Goal: Task Accomplishment & Management: Use online tool/utility

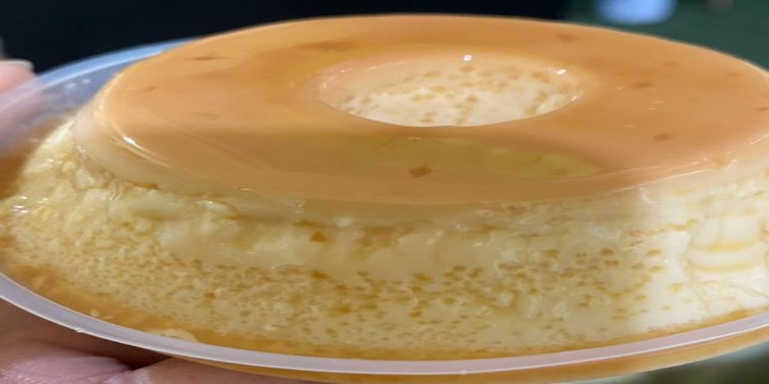
type input "1"
click at [572, 321] on button "Não registrar e enviar pedido" at bounding box center [548, 324] width 108 height 12
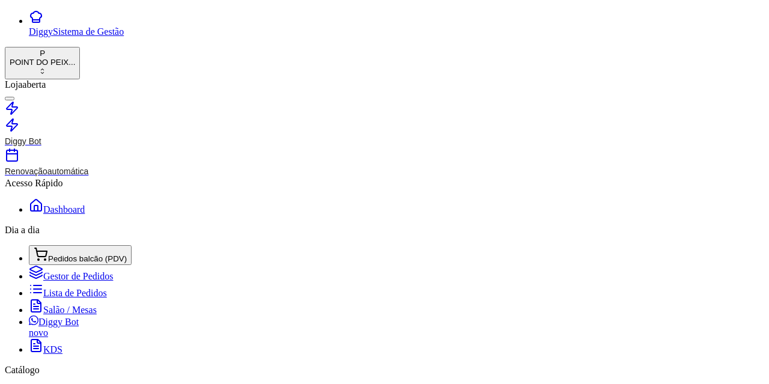
click at [321, 315] on button "IMPRESSORA" at bounding box center [352, 321] width 63 height 13
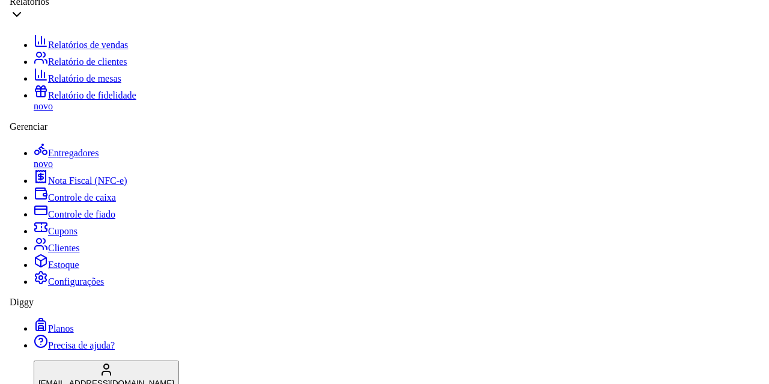
scroll to position [463, 0]
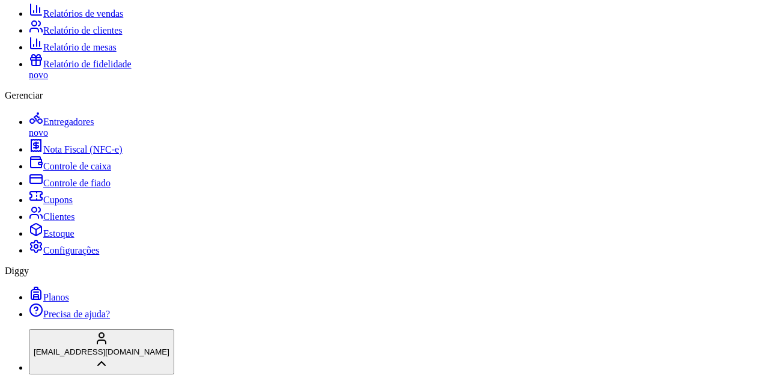
scroll to position [0, 0]
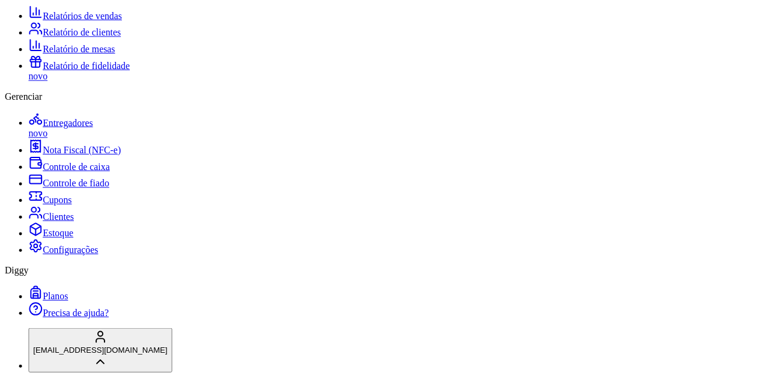
scroll to position [0, 0]
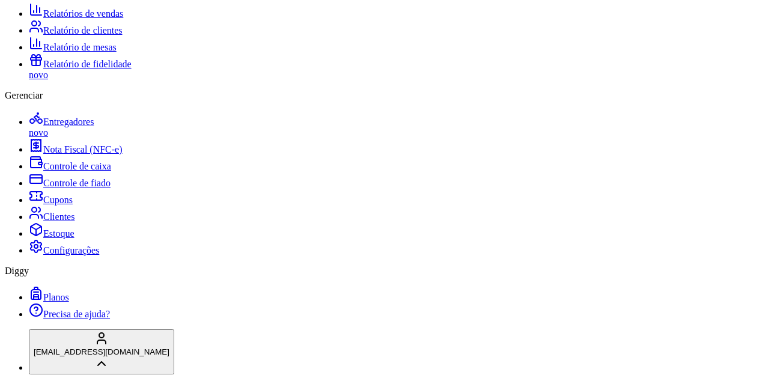
click at [343, 169] on span "OneNote for Windows 10" at bounding box center [295, 174] width 95 height 10
type input "OneNote for Windows 10"
select select "OneNote for Windows 10"
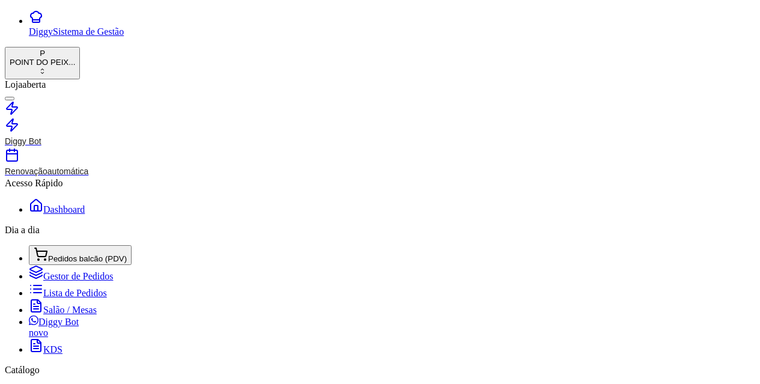
click at [46, 304] on span "Salão / Mesas" at bounding box center [69, 309] width 53 height 10
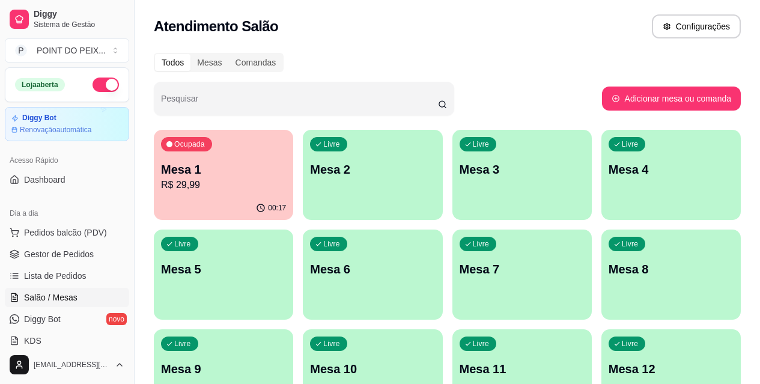
click at [213, 199] on div "00:17" at bounding box center [223, 207] width 139 height 23
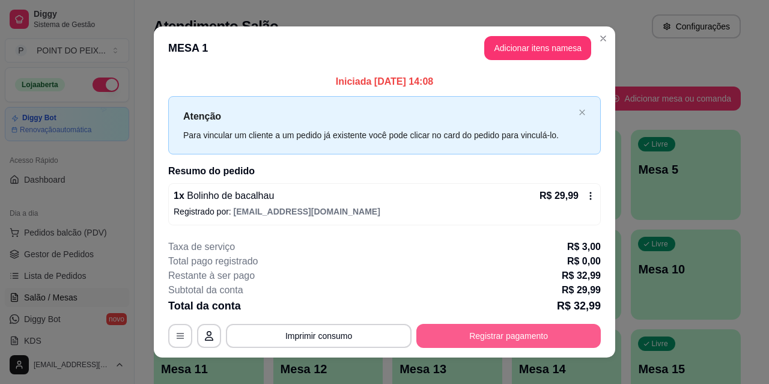
click at [464, 337] on button "Registrar pagamento" at bounding box center [508, 336] width 184 height 24
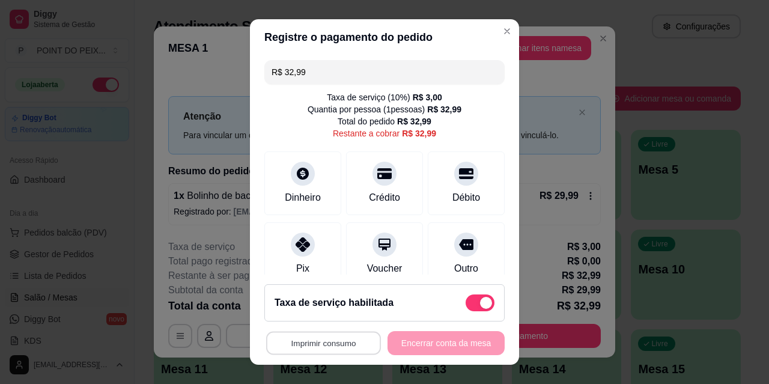
click at [315, 352] on button "Imprimir consumo" at bounding box center [323, 342] width 115 height 23
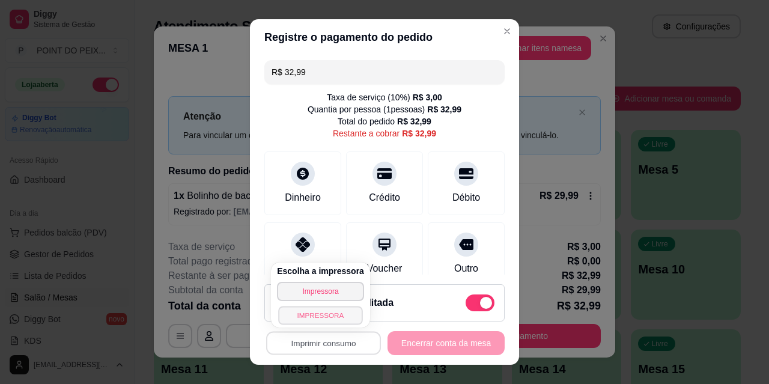
click at [316, 315] on button "IMPRESSORA" at bounding box center [320, 315] width 84 height 19
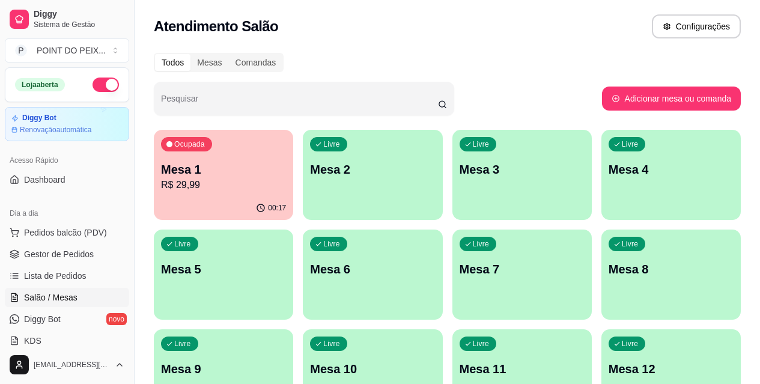
click at [228, 195] on div "Ocupada Mesa 1 R$ 29,99" at bounding box center [223, 163] width 139 height 67
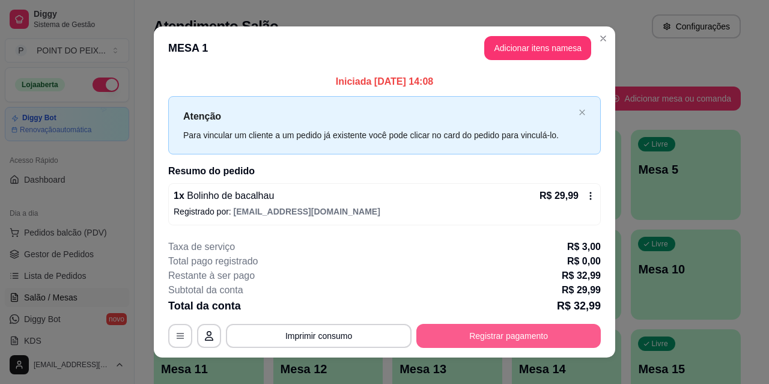
click at [467, 324] on button "Registrar pagamento" at bounding box center [508, 336] width 184 height 24
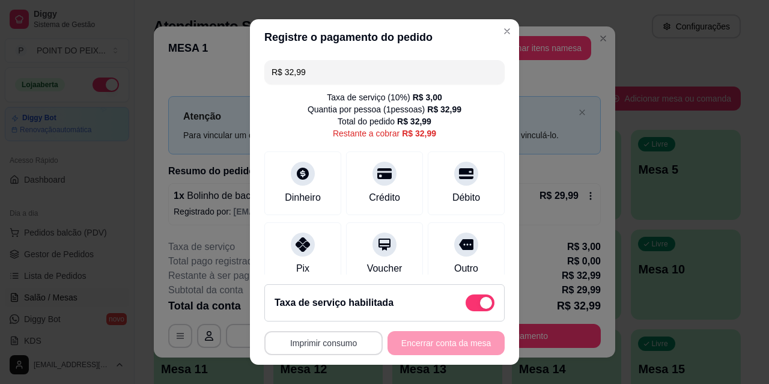
click at [323, 346] on button "Imprimir consumo" at bounding box center [323, 343] width 118 height 24
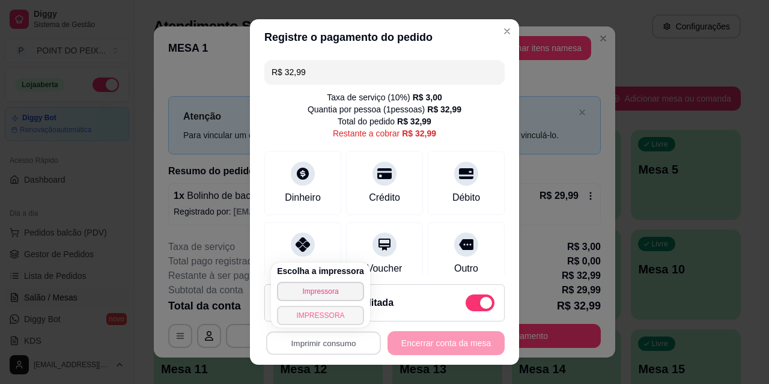
click at [321, 318] on button "IMPRESSORA" at bounding box center [320, 315] width 87 height 19
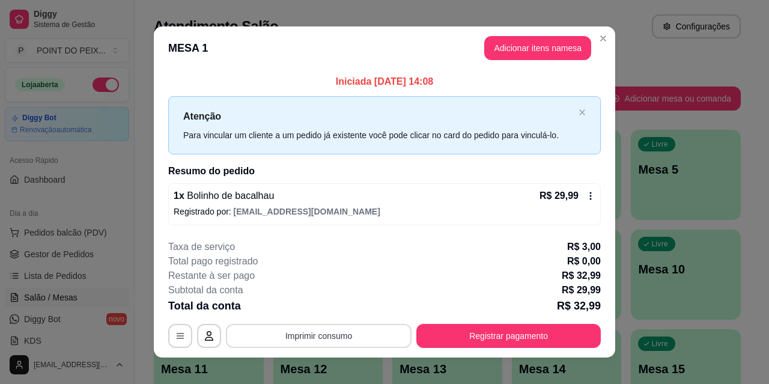
click at [381, 340] on button "Imprimir consumo" at bounding box center [319, 336] width 186 height 24
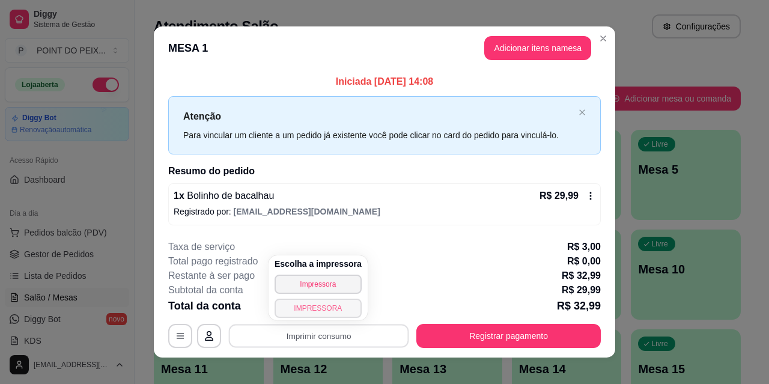
click at [335, 314] on button "IMPRESSORA" at bounding box center [317, 307] width 87 height 19
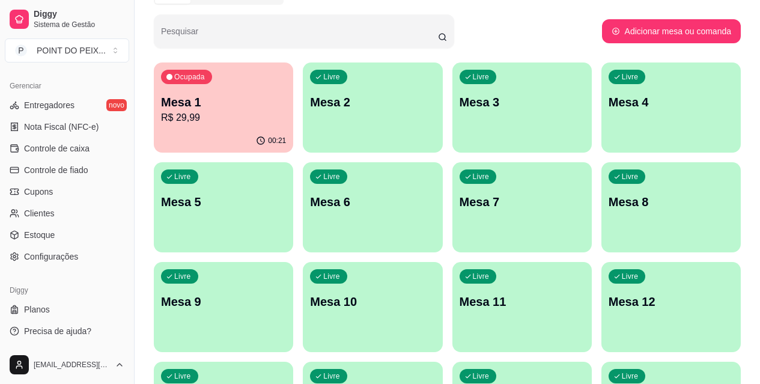
scroll to position [180, 0]
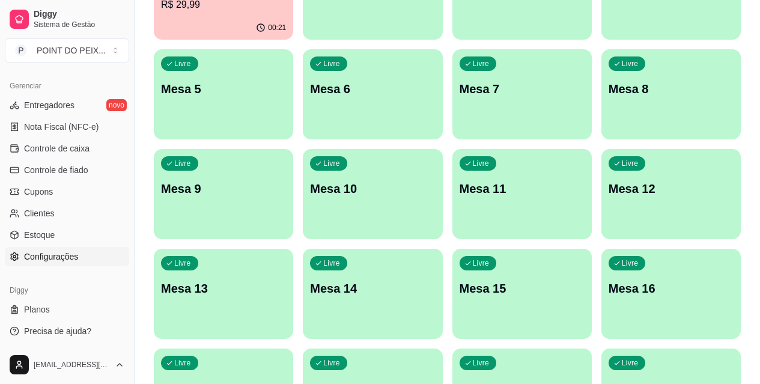
click at [49, 258] on span "Configurações" at bounding box center [51, 256] width 54 height 12
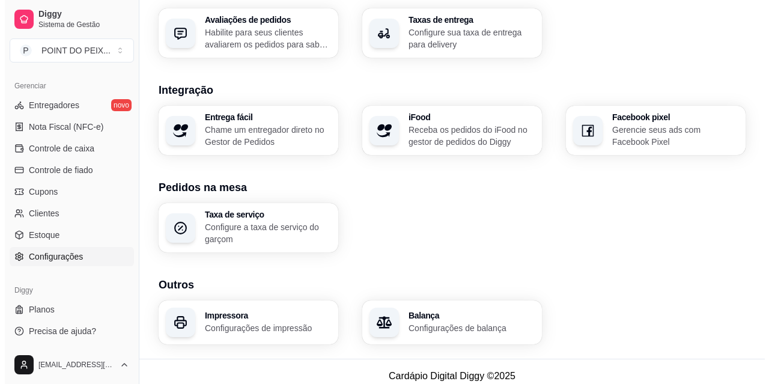
scroll to position [463, 0]
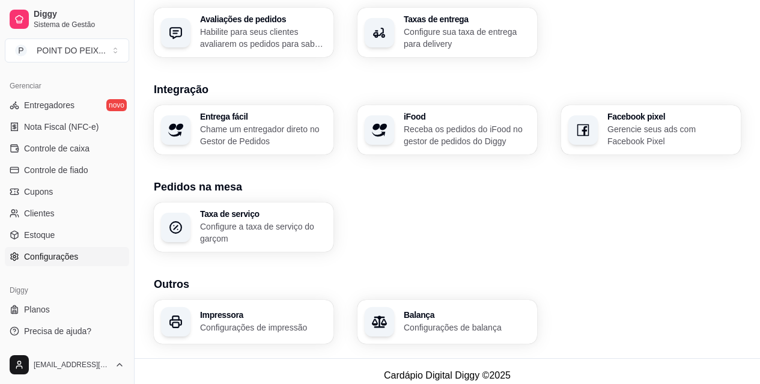
click at [256, 226] on p "Configure a taxa de serviço do garçom" at bounding box center [263, 232] width 126 height 24
click at [236, 321] on p "Configurações de impressão" at bounding box center [263, 327] width 126 height 12
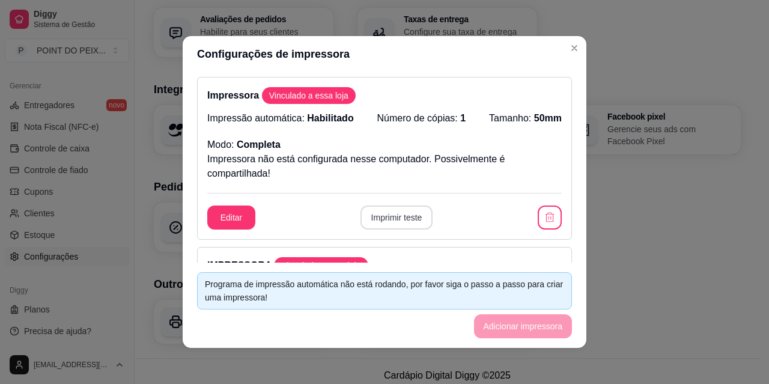
click at [412, 222] on button "Imprimir teste" at bounding box center [396, 217] width 73 height 24
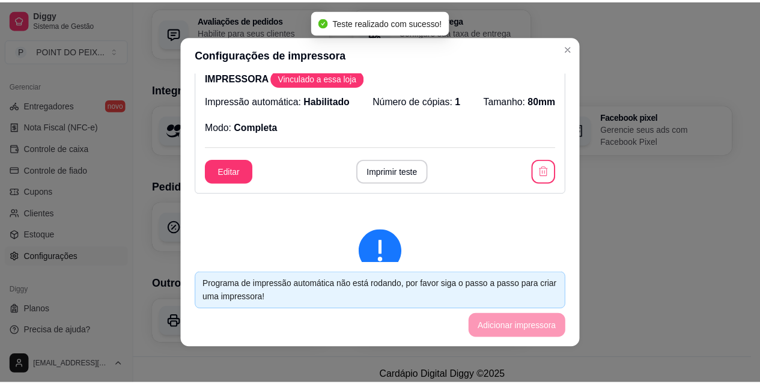
scroll to position [180, 0]
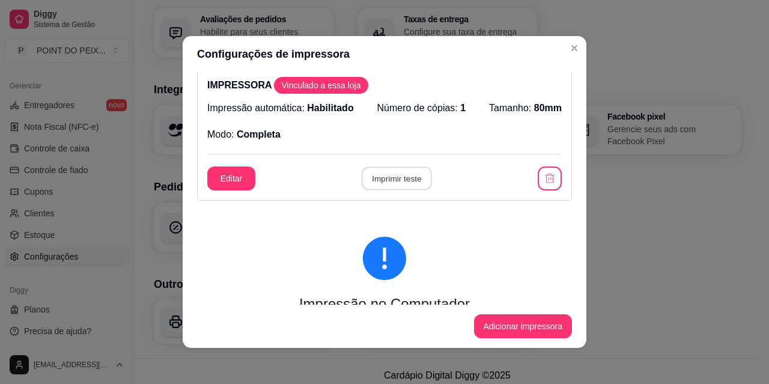
click at [389, 179] on button "Imprimir teste" at bounding box center [396, 178] width 70 height 23
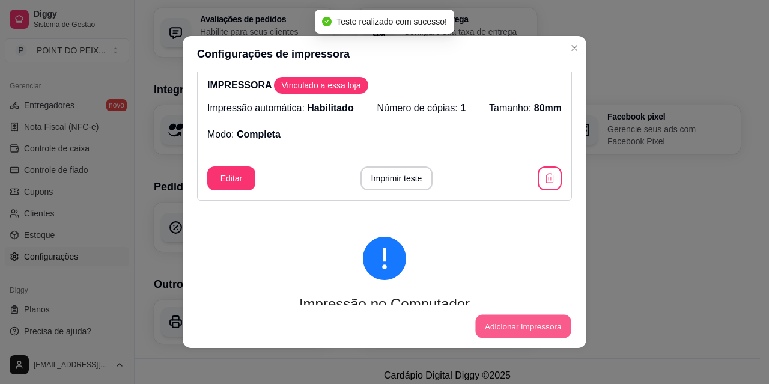
click at [512, 328] on button "Adicionar impressora" at bounding box center [522, 326] width 95 height 23
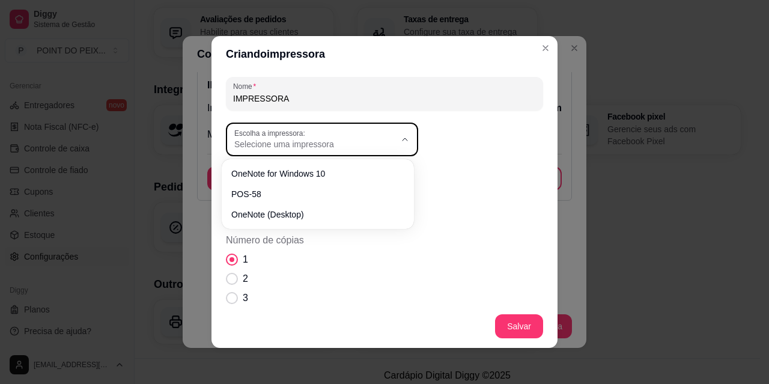
click at [400, 142] on icon "button" at bounding box center [405, 140] width 10 height 10
click at [660, 194] on div "Criando impressora Nome IMPRESSORA Escolha a impressora: OneNote for Windows 10…" at bounding box center [384, 192] width 769 height 384
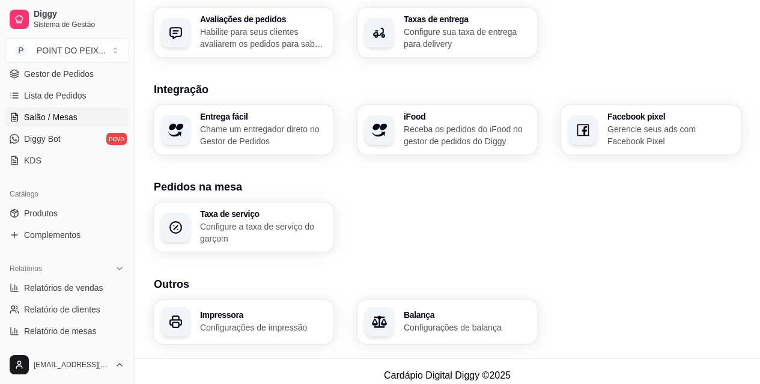
click at [65, 118] on span "Salão / Mesas" at bounding box center [50, 117] width 53 height 12
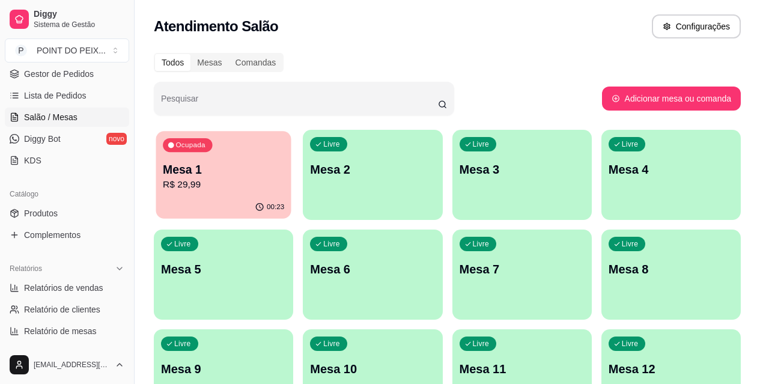
click at [212, 208] on div "00:23" at bounding box center [223, 207] width 135 height 23
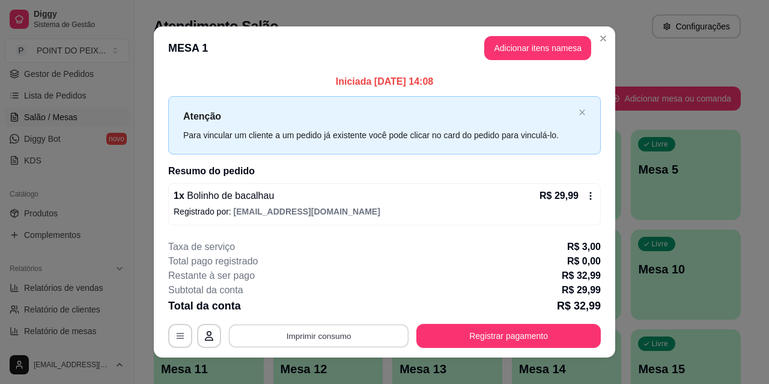
click at [364, 335] on button "Imprimir consumo" at bounding box center [319, 335] width 180 height 23
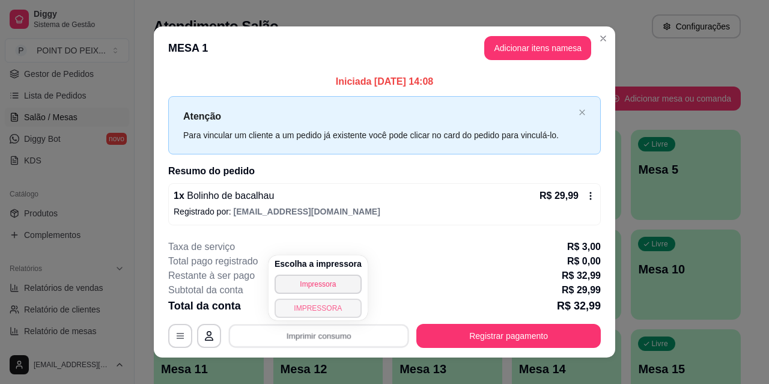
click at [321, 306] on button "IMPRESSORA" at bounding box center [317, 307] width 87 height 19
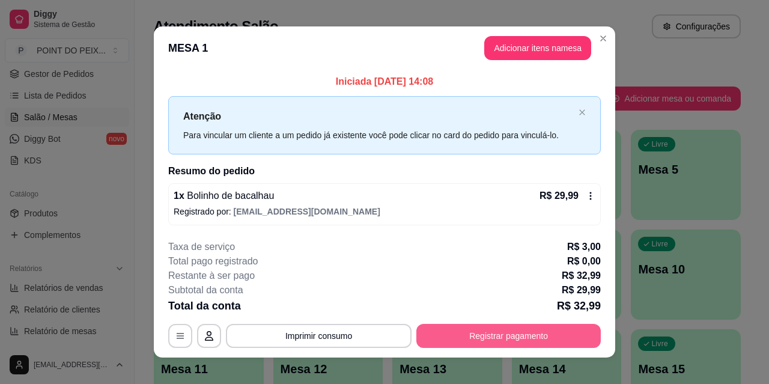
click at [519, 341] on button "Registrar pagamento" at bounding box center [508, 336] width 184 height 24
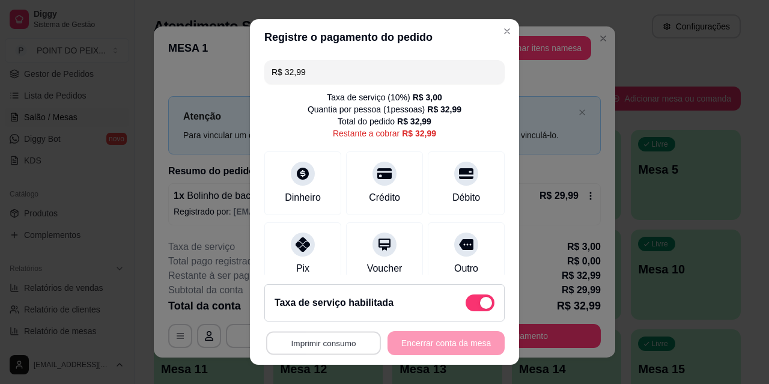
click at [325, 350] on button "Imprimir consumo" at bounding box center [323, 342] width 115 height 23
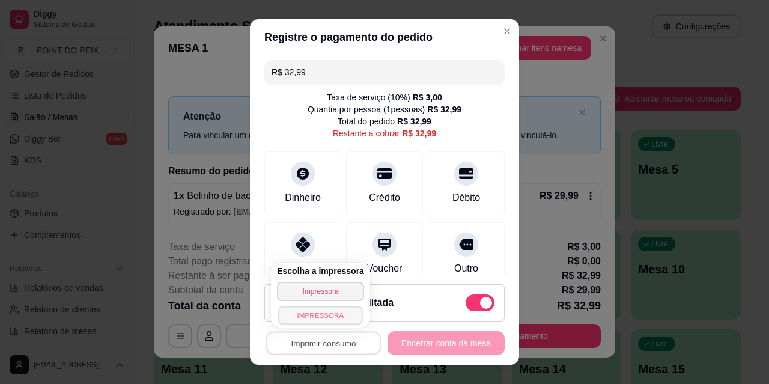
click at [315, 312] on button "IMPRESSORA" at bounding box center [320, 315] width 84 height 19
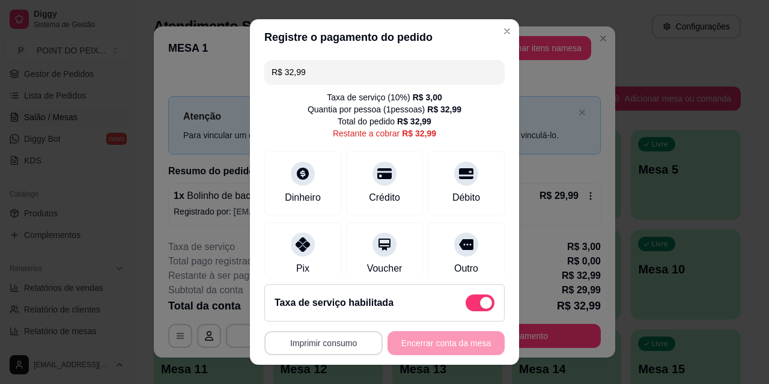
click at [322, 353] on button "Imprimir consumo" at bounding box center [323, 343] width 118 height 24
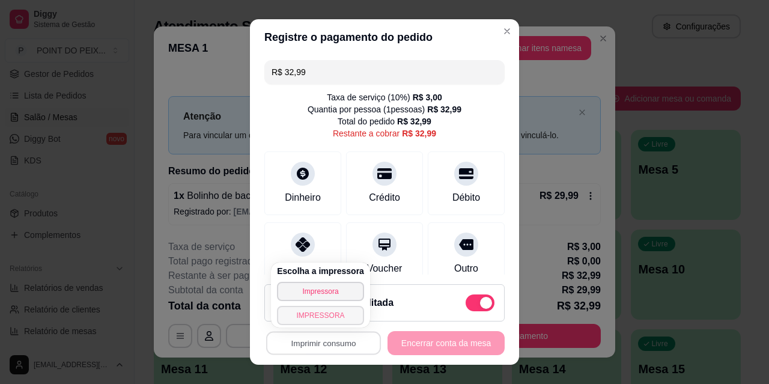
click at [334, 321] on button "IMPRESSORA" at bounding box center [320, 315] width 87 height 19
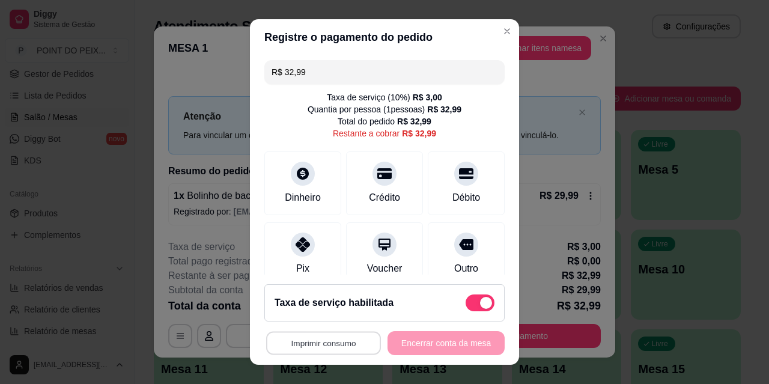
click at [326, 341] on button "Imprimir consumo" at bounding box center [323, 342] width 115 height 23
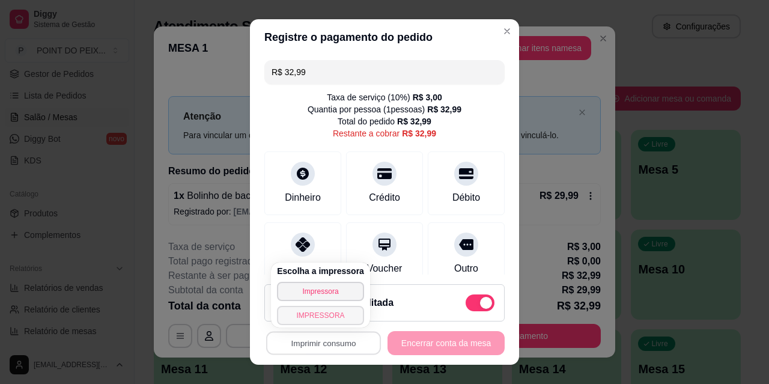
click at [339, 315] on button "IMPRESSORA" at bounding box center [320, 315] width 87 height 19
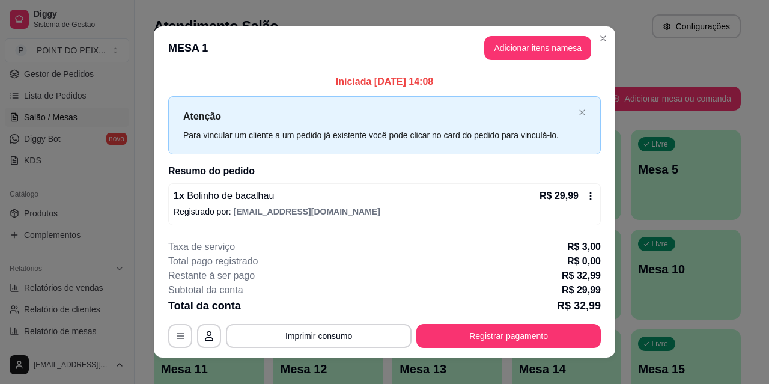
click at [589, 196] on icon at bounding box center [591, 196] width 10 height 10
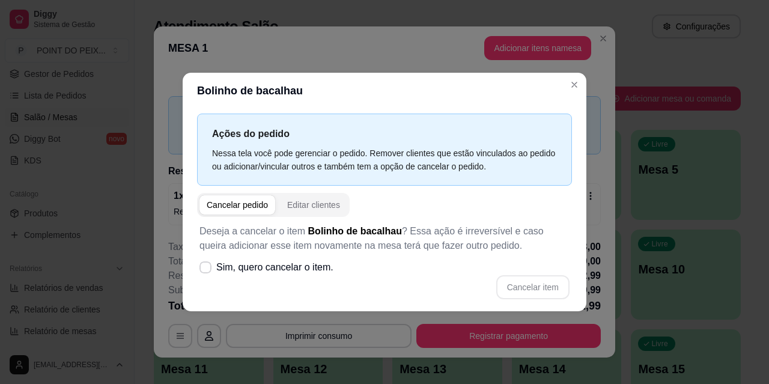
click at [262, 203] on div "Cancelar pedido" at bounding box center [237, 205] width 61 height 12
click at [208, 262] on span at bounding box center [205, 267] width 12 height 12
click at [207, 269] on input "Sim, quero cancelar o item." at bounding box center [203, 273] width 8 height 8
checkbox input "true"
click at [522, 288] on button "Cancelar item" at bounding box center [532, 287] width 73 height 24
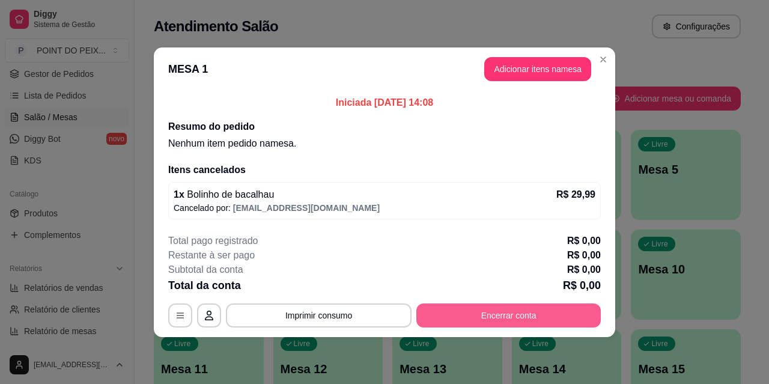
click at [539, 318] on button "Encerrar conta" at bounding box center [508, 315] width 184 height 24
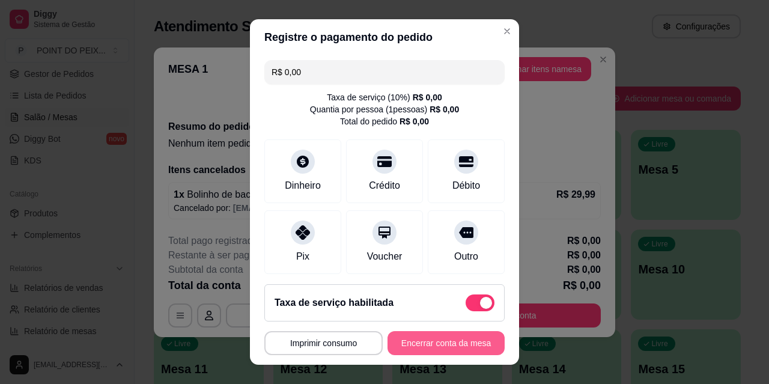
click at [450, 340] on button "Encerrar conta da mesa" at bounding box center [445, 343] width 117 height 24
